Goal: Answer question/provide support: Share knowledge or assist other users

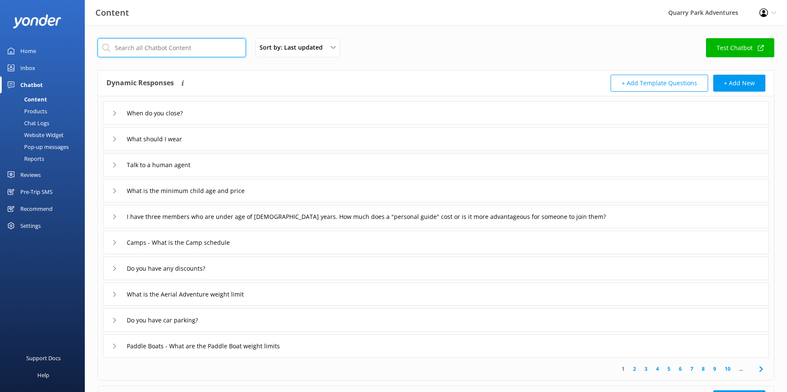
click at [202, 50] on input "text" at bounding box center [171, 47] width 148 height 19
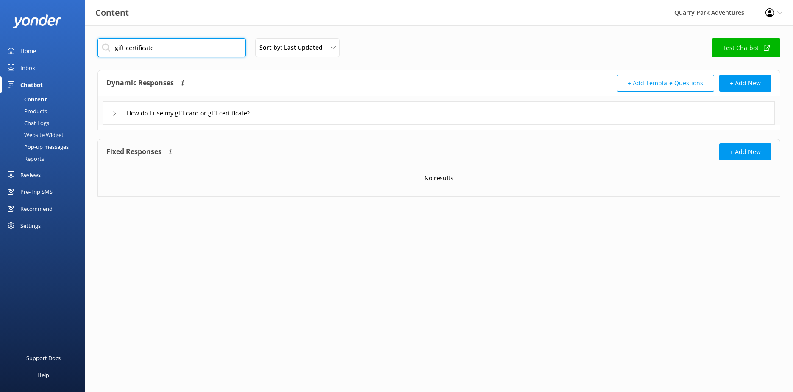
type input "gift certificate"
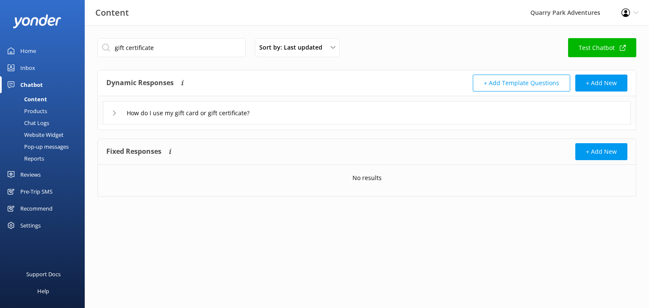
click at [114, 114] on icon at bounding box center [114, 113] width 5 height 5
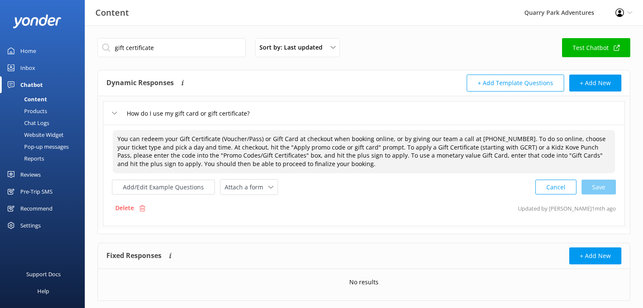
click at [361, 156] on textarea "You can redeem your Gift Certificate (Voucher/Pass) or Gift Card at checkout wh…" at bounding box center [364, 151] width 502 height 43
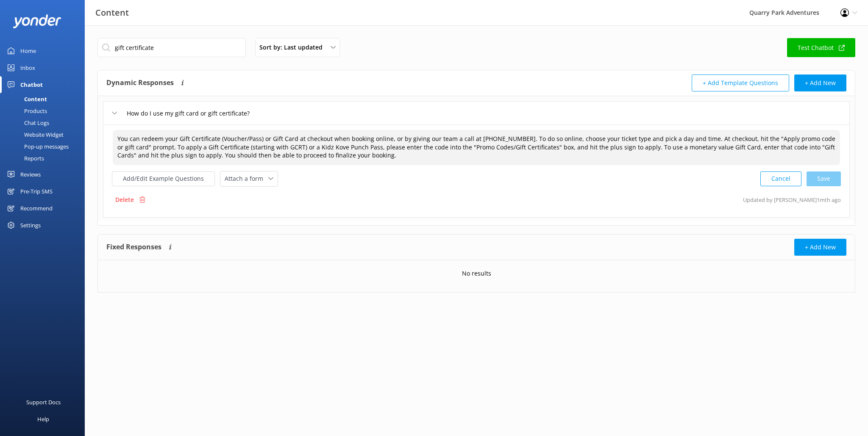
click at [685, 140] on textarea "You can redeem your Gift Certificate (Voucher/Pass) or Gift Card at checkout wh…" at bounding box center [476, 147] width 727 height 35
click at [711, 138] on textarea "You can redeem your Gift Certificate (Voucher/Pass) or Gift Card at checkout wh…" at bounding box center [476, 147] width 727 height 35
click at [694, 138] on textarea "You can redeem your Gift Certificate (Voucher/Pass) or Gift Card at checkout wh…" at bounding box center [476, 147] width 727 height 35
click at [792, 139] on textarea "You can redeem your Gift Certificate (Voucher/Pass) or Gift Card at checkout wh…" at bounding box center [476, 147] width 727 height 35
click at [156, 147] on textarea "You can redeem your Gift Certificate (Voucher/Pass) or Gift Card at checkout wh…" at bounding box center [476, 147] width 727 height 35
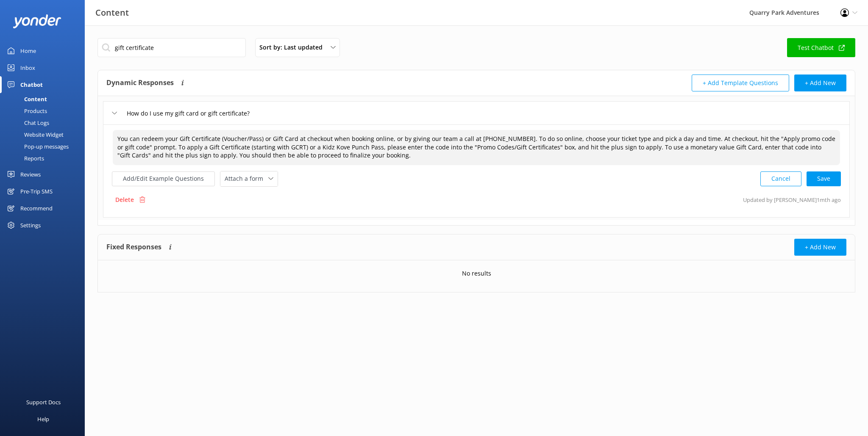
click at [191, 148] on textarea "You can redeem your Gift Certificate (Voucher/Pass) or Gift Card at checkout wh…" at bounding box center [476, 147] width 727 height 35
click at [243, 149] on textarea "You can redeem your Gift Certificate (Voucher/Pass) or Gift Card at checkout wh…" at bounding box center [476, 147] width 727 height 35
click at [200, 150] on textarea "You can redeem your Gift Certificate (Voucher/Pass) or Gift Card at checkout wh…" at bounding box center [476, 147] width 727 height 35
drag, startPoint x: 167, startPoint y: 147, endPoint x: 222, endPoint y: 147, distance: 55.1
click at [222, 147] on textarea "You can redeem your Gift Certificate (Voucher/Pass) or Gift Card at checkout wh…" at bounding box center [476, 147] width 727 height 35
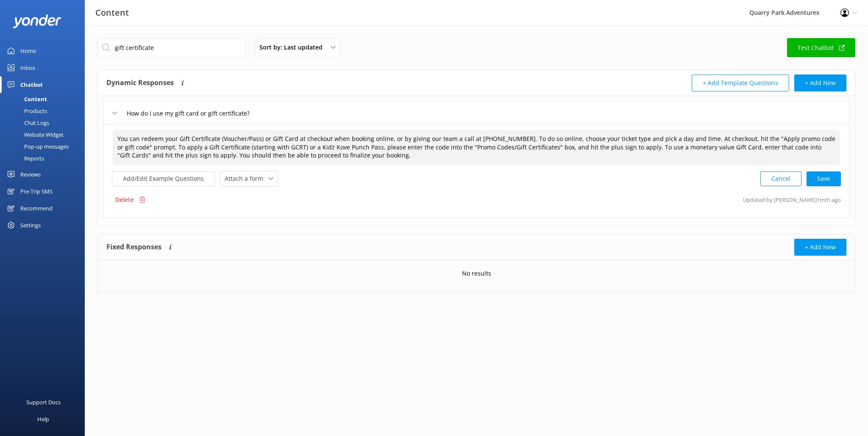
drag, startPoint x: 228, startPoint y: 147, endPoint x: 168, endPoint y: 146, distance: 59.4
click at [168, 146] on textarea "You can redeem your Gift Certificate (Voucher/Pass) or Gift Card at checkout wh…" at bounding box center [476, 147] width 727 height 35
click at [169, 146] on textarea "You can redeem your Gift Certificate (Voucher/Pass) or Gift Card at checkout wh…" at bounding box center [476, 147] width 727 height 35
click at [384, 156] on textarea "You can redeem your Gift Certificate (Voucher/Pass) or Gift Card at checkout wh…" at bounding box center [476, 147] width 727 height 35
click at [704, 136] on textarea "You can redeem your Gift Certificate (Voucher/Pass) or Gift Card at checkout wh…" at bounding box center [476, 147] width 727 height 35
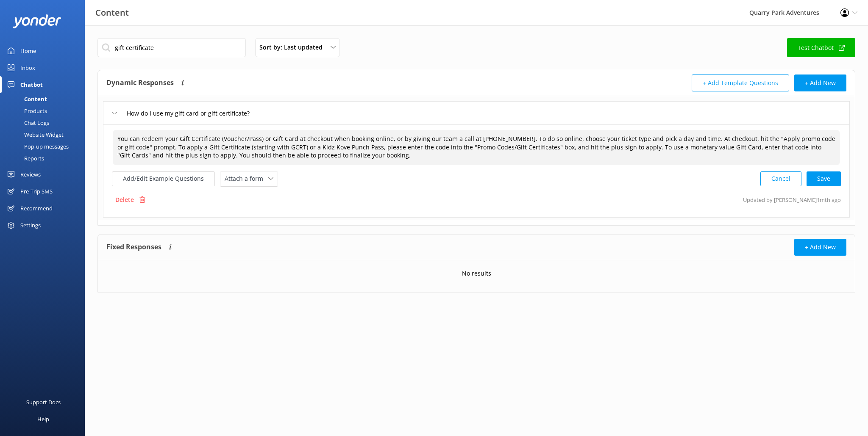
drag, startPoint x: 702, startPoint y: 136, endPoint x: 741, endPoint y: 139, distance: 39.1
click at [739, 138] on textarea "You can redeem your Gift Certificate (Voucher/Pass) or Gift Card at checkout wh…" at bounding box center [476, 147] width 727 height 35
click at [747, 140] on textarea "You can redeem your Gift Certificate (Voucher/Pass) or Gift Card at checkout wh…" at bounding box center [476, 147] width 727 height 35
click at [702, 139] on textarea "You can redeem your Gift Certificate (Voucher/Pass) or Gift Card at checkout wh…" at bounding box center [476, 147] width 727 height 35
click at [701, 141] on textarea "You can redeem your Gift Certificate (Voucher/Pass) or Gift Card at checkout wh…" at bounding box center [476, 147] width 727 height 35
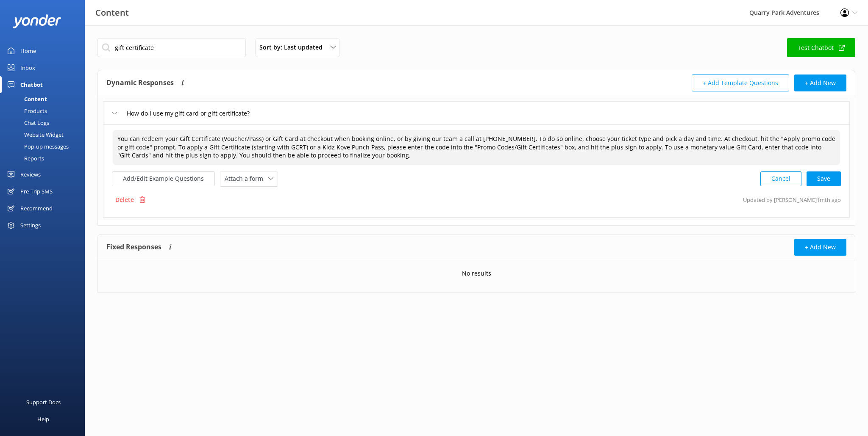
click at [724, 141] on textarea "You can redeem your Gift Certificate (Voucher/Pass) or Gift Card at checkout wh…" at bounding box center [476, 147] width 727 height 35
click at [238, 152] on textarea "You can redeem your Gift Certificate (Voucher/Pass) or Gift Card at checkout wh…" at bounding box center [476, 147] width 727 height 35
click at [206, 150] on textarea "You can redeem your Gift Certificate (Voucher/Pass) or Gift Card at checkout wh…" at bounding box center [476, 147] width 727 height 35
click at [318, 147] on textarea "You can redeem your Gift Certificate (Voucher/Pass) or Gift Card at checkout wh…" at bounding box center [476, 147] width 727 height 35
click at [388, 144] on textarea "You can redeem your Gift Certificate (Voucher/Pass) or Gift Card at checkout wh…" at bounding box center [476, 147] width 727 height 35
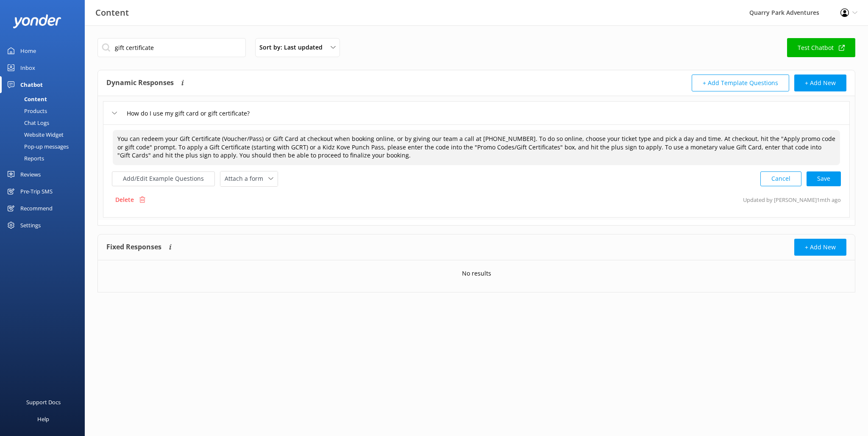
click at [448, 144] on textarea "You can redeem your Gift Certificate (Voucher/Pass) or Gift Card at checkout wh…" at bounding box center [476, 147] width 727 height 35
click at [511, 146] on textarea "You can redeem your Gift Certificate (Voucher/Pass) or Gift Card at checkout wh…" at bounding box center [476, 147] width 727 height 35
drag, startPoint x: 422, startPoint y: 147, endPoint x: 626, endPoint y: 146, distance: 203.8
click at [626, 146] on textarea "You can redeem your Gift Certificate (Voucher/Pass) or Gift Card at checkout wh…" at bounding box center [476, 147] width 727 height 35
click at [466, 147] on textarea "You can redeem your Gift Certificate (Voucher/Pass) or Gift Card at checkout wh…" at bounding box center [476, 147] width 727 height 35
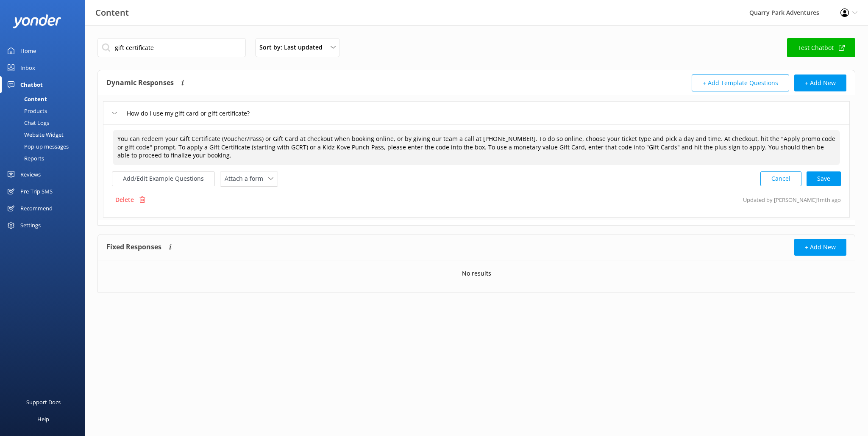
click at [468, 148] on textarea "You can redeem your Gift Certificate (Voucher/Pass) or Gift Card at checkout wh…" at bounding box center [476, 147] width 727 height 35
click at [476, 150] on textarea "You can redeem your Gift Certificate (Voucher/Pass) or Gift Card at checkout wh…" at bounding box center [476, 147] width 727 height 35
click at [552, 147] on textarea "You can redeem your Gift Certificate (Voucher/Pass) or Gift Card at checkout wh…" at bounding box center [476, 147] width 727 height 35
drag, startPoint x: 730, startPoint y: 147, endPoint x: 687, endPoint y: 147, distance: 42.4
click at [687, 147] on textarea "You can redeem your Gift Certificate (Voucher/Pass) or Gift Card at checkout wh…" at bounding box center [476, 147] width 727 height 35
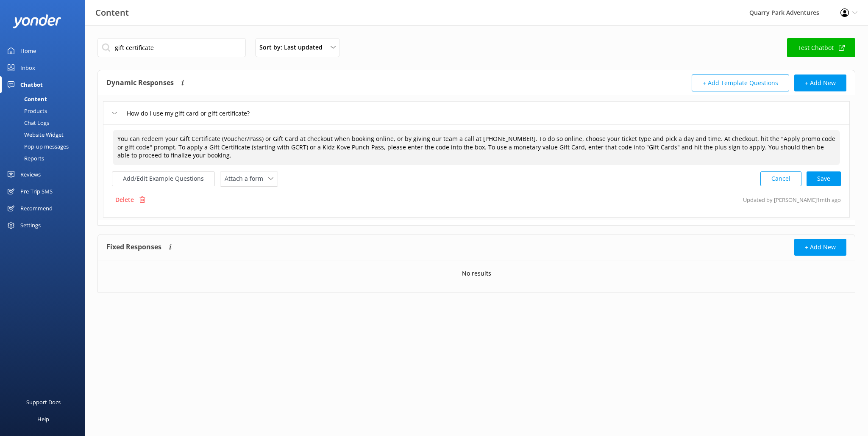
click at [723, 147] on textarea "You can redeem your Gift Certificate (Voucher/Pass) or Gift Card at checkout wh…" at bounding box center [476, 147] width 727 height 35
drag, startPoint x: 653, startPoint y: 151, endPoint x: 492, endPoint y: 140, distance: 161.4
click at [492, 140] on textarea "You can redeem your Gift Certificate (Voucher/Pass) or Gift Card at checkout wh…" at bounding box center [476, 147] width 727 height 35
click at [686, 154] on textarea "You can redeem your Gift Certificate (Voucher/Pass) or Gift Card at checkout wh…" at bounding box center [476, 147] width 727 height 35
drag, startPoint x: 728, startPoint y: 146, endPoint x: 460, endPoint y: 145, distance: 268.3
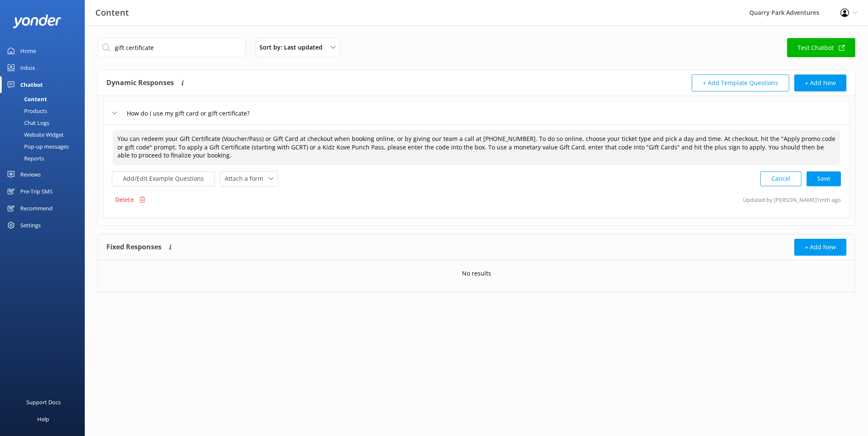
click at [460, 145] on textarea "You can redeem your Gift Certificate (Voucher/Pass) or Gift Card at checkout wh…" at bounding box center [476, 147] width 727 height 35
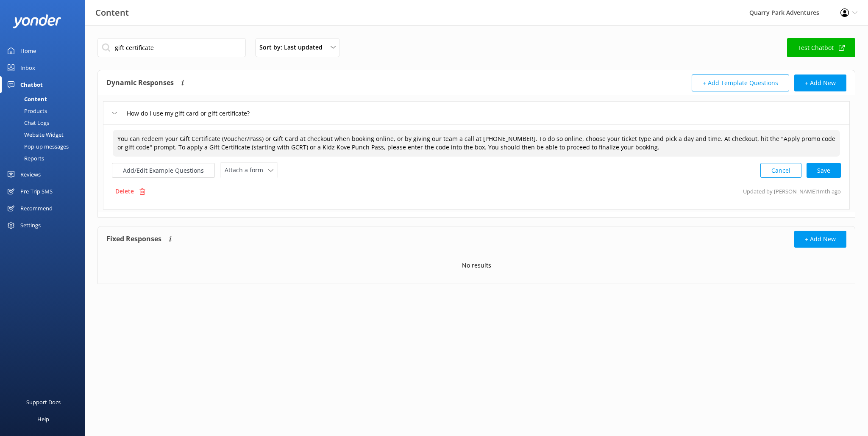
click at [284, 146] on textarea "You can redeem your Gift Certificate (Voucher/Pass) or Gift Card at checkout wh…" at bounding box center [476, 143] width 727 height 27
click at [710, 149] on textarea "You can redeem your Gift Certificate (Voucher/Pass) or Gift Card at checkout wh…" at bounding box center [476, 143] width 727 height 27
click at [792, 171] on div "Cancel Loading.." at bounding box center [801, 170] width 80 height 16
type textarea "You can redeem your Gift Certificate (Voucher/Pass) or Gift Card at checkout wh…"
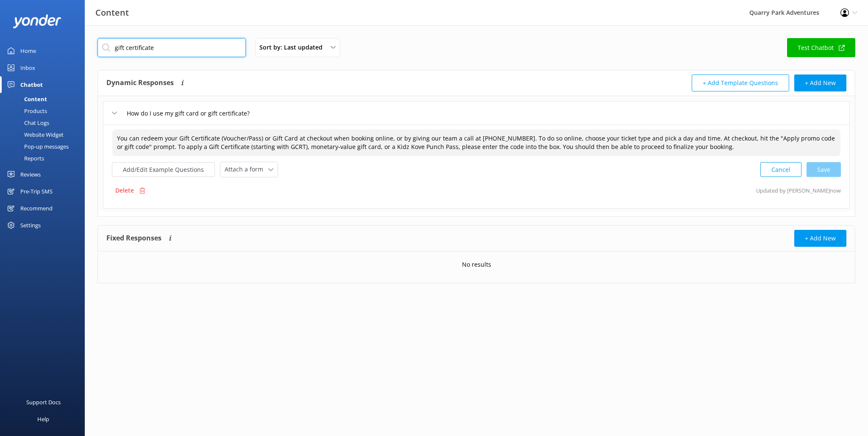
click at [164, 54] on input "gift certificate" at bounding box center [171, 47] width 148 height 19
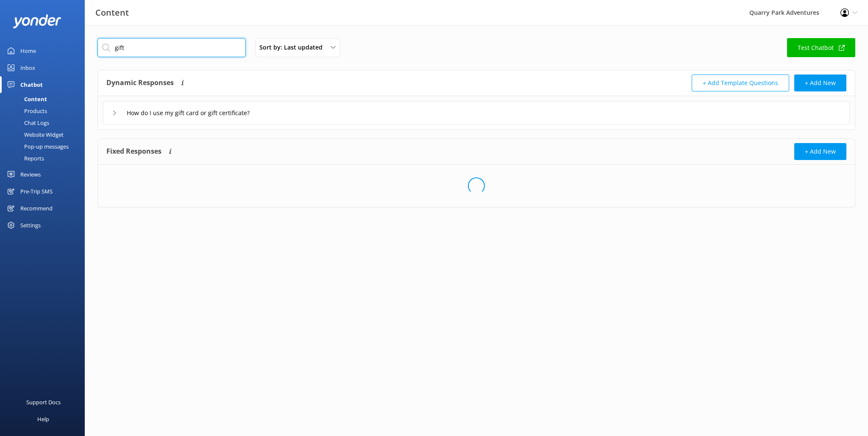
type input "gift"
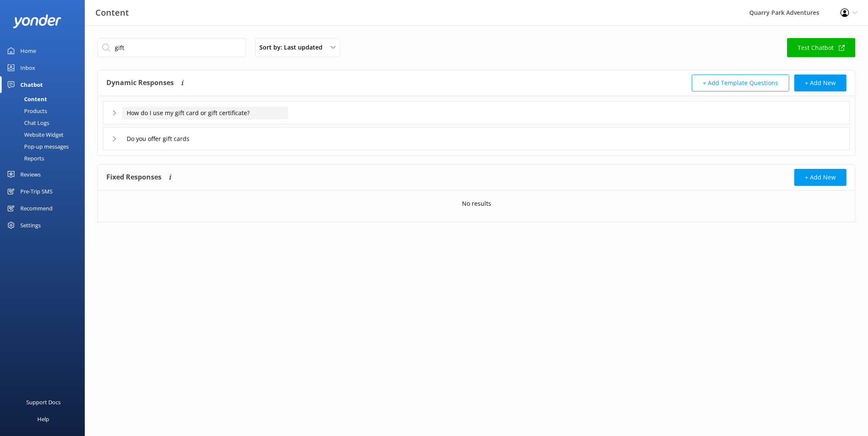
click at [172, 111] on input "How do I use my gift card or gift certificate?" at bounding box center [205, 113] width 166 height 13
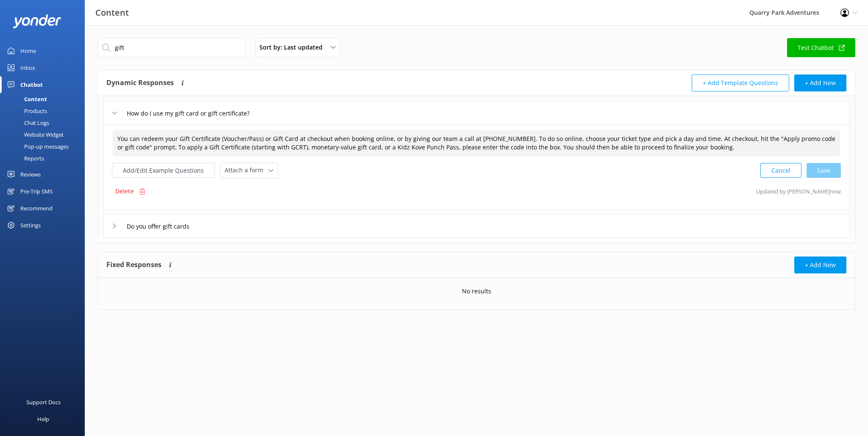
click at [715, 150] on textarea "You can redeem your Gift Certificate (Voucher/Pass) or Gift Card at checkout wh…" at bounding box center [476, 143] width 727 height 27
click at [31, 68] on div "Inbox" at bounding box center [27, 67] width 15 height 17
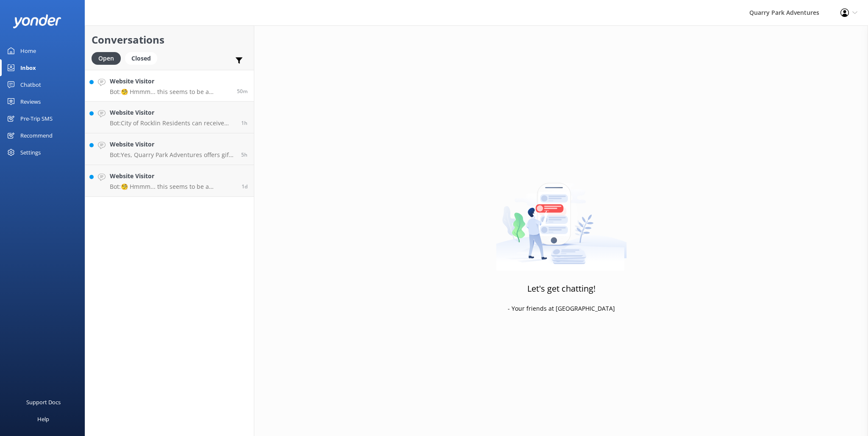
click at [174, 92] on p "Bot: 🧐 Hmmm... this seems to be a question better suited for one of our helpful…" at bounding box center [170, 92] width 121 height 8
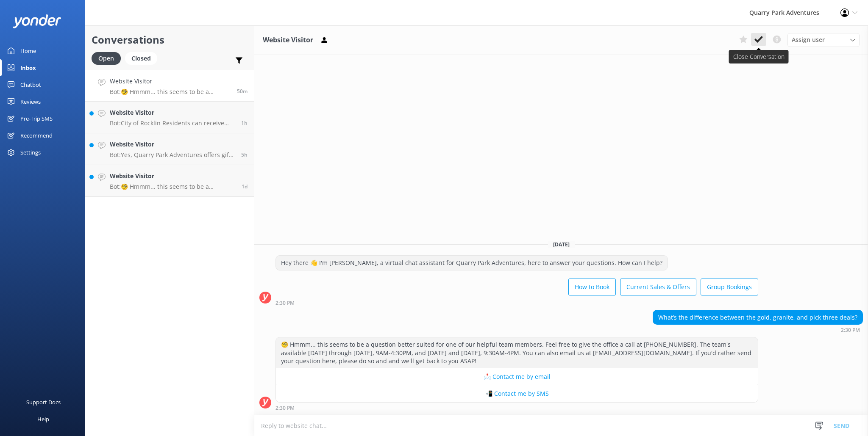
click at [763, 39] on button at bounding box center [758, 39] width 15 height 13
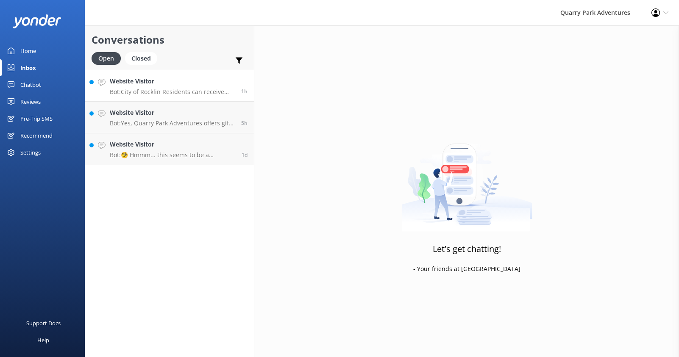
click at [146, 74] on link "Website Visitor Bot: City of Rocklin Residents can receive 25% OFF all tickets …" at bounding box center [169, 86] width 169 height 32
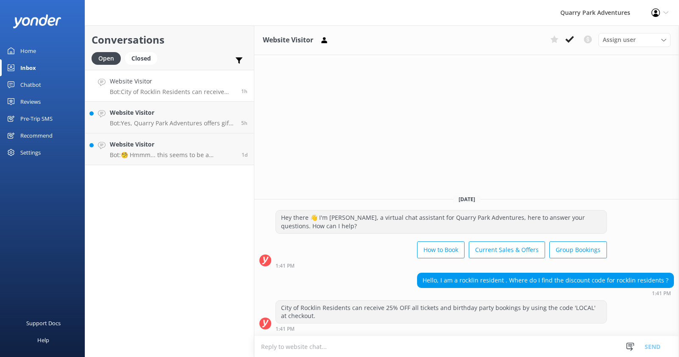
click at [566, 40] on use at bounding box center [569, 39] width 8 height 7
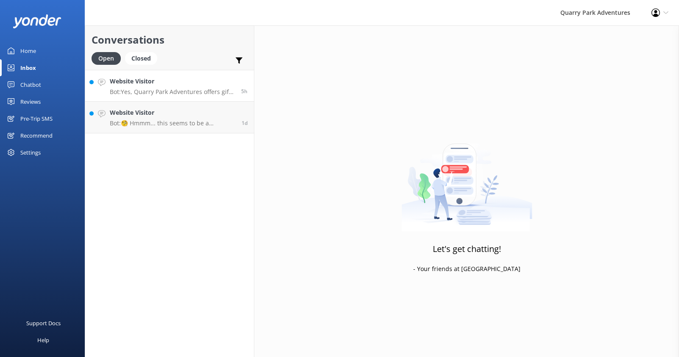
click at [159, 83] on h4 "Website Visitor" at bounding box center [172, 81] width 125 height 9
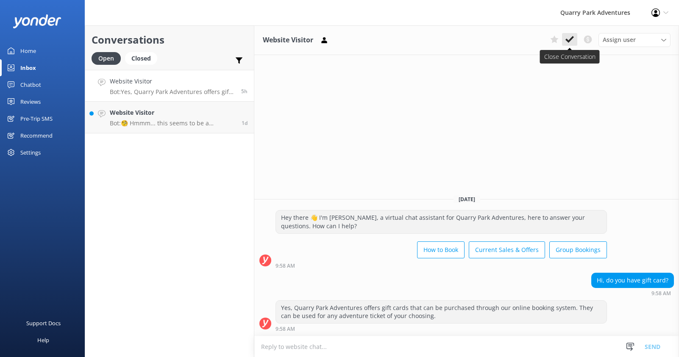
click at [570, 37] on icon at bounding box center [569, 39] width 8 height 8
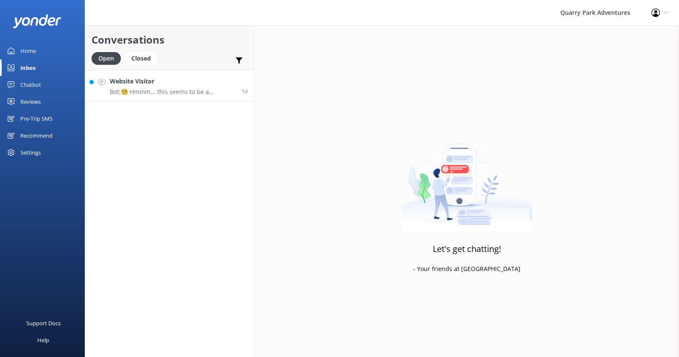
click at [175, 97] on link "Website Visitor Bot: 🧐 Hmmm... this seems to be a question better suited for on…" at bounding box center [169, 86] width 169 height 32
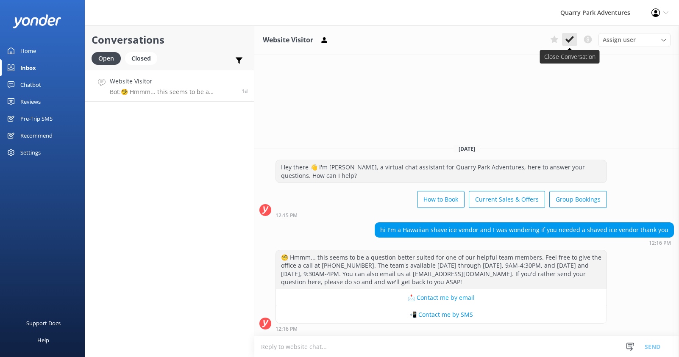
click at [573, 42] on icon at bounding box center [569, 39] width 8 height 8
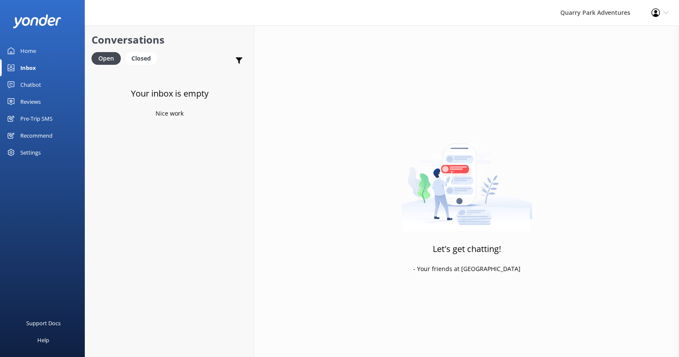
click at [36, 70] on link "Inbox" at bounding box center [42, 67] width 85 height 17
click at [35, 51] on div "Home" at bounding box center [28, 50] width 16 height 17
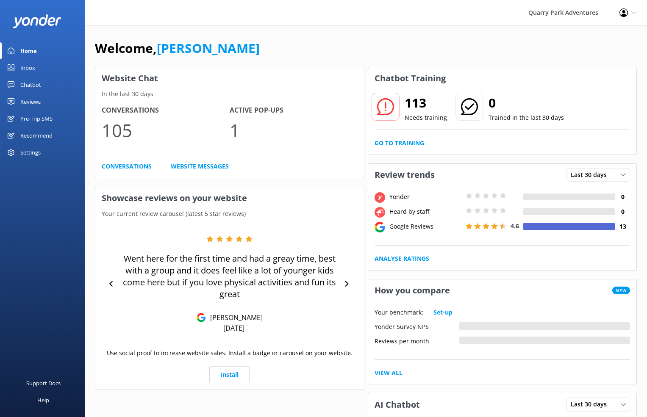
click at [36, 52] on div "Home" at bounding box center [28, 50] width 17 height 17
